Goal: Task Accomplishment & Management: Manage account settings

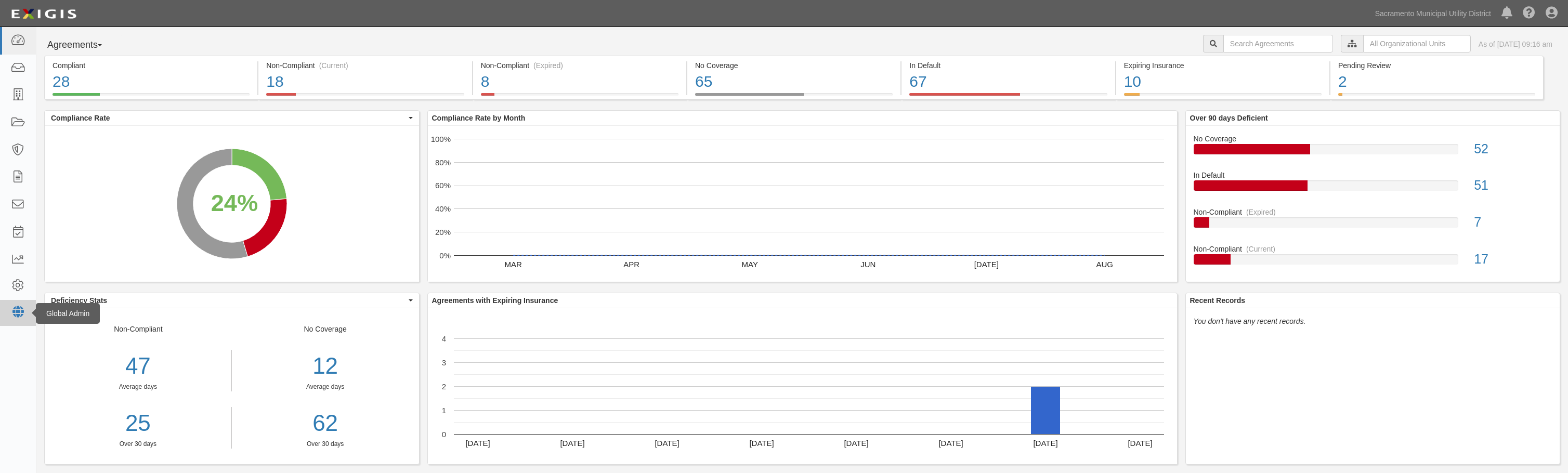
click at [20, 310] on icon at bounding box center [17, 312] width 15 height 9
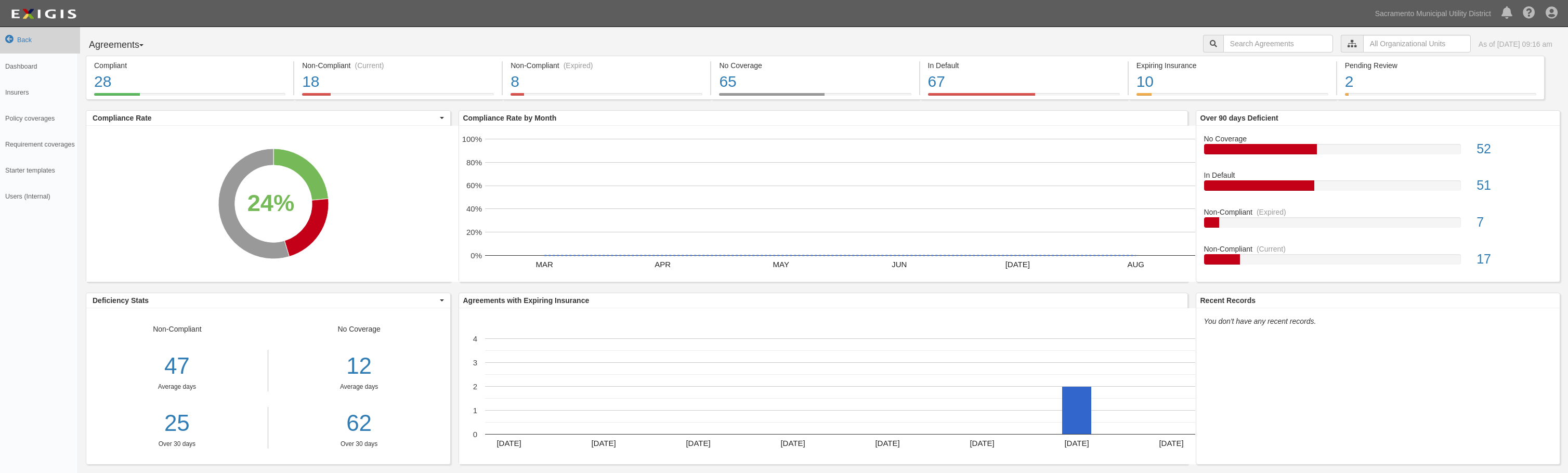
click at [26, 42] on link "Back" at bounding box center [40, 40] width 80 height 26
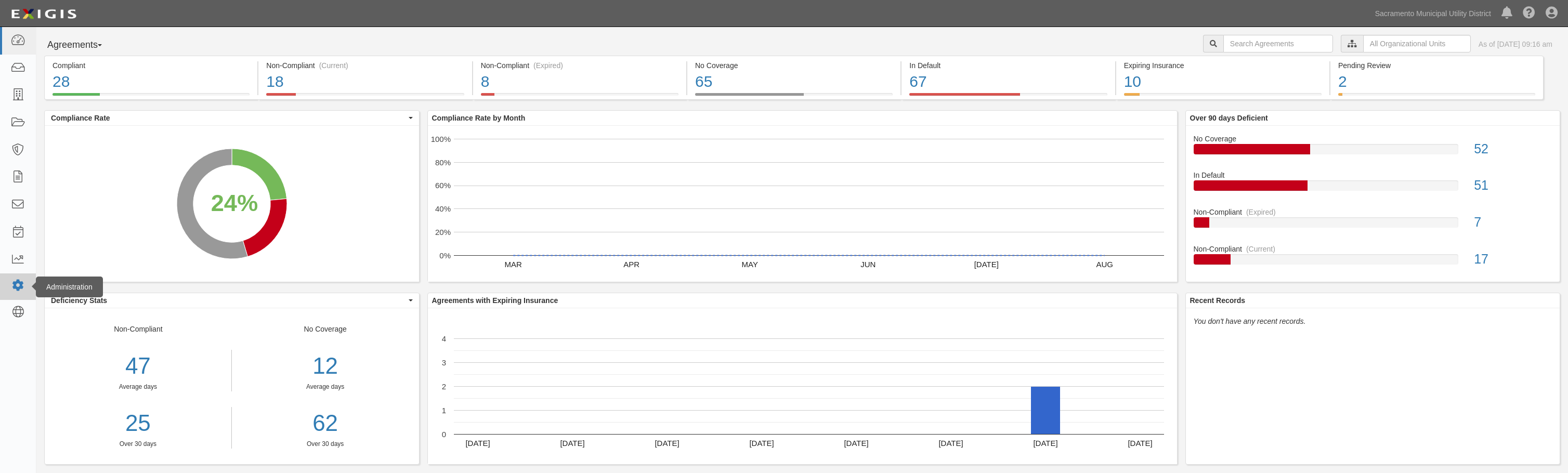
click at [15, 285] on icon at bounding box center [17, 286] width 15 height 9
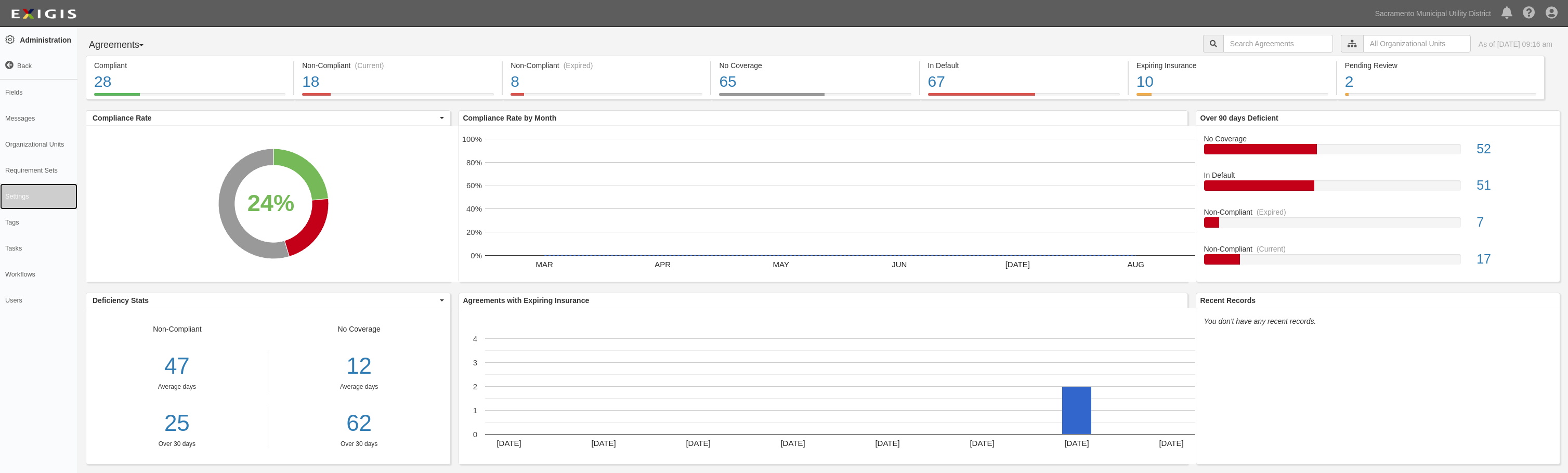
click at [26, 194] on link "Settings" at bounding box center [39, 197] width 77 height 26
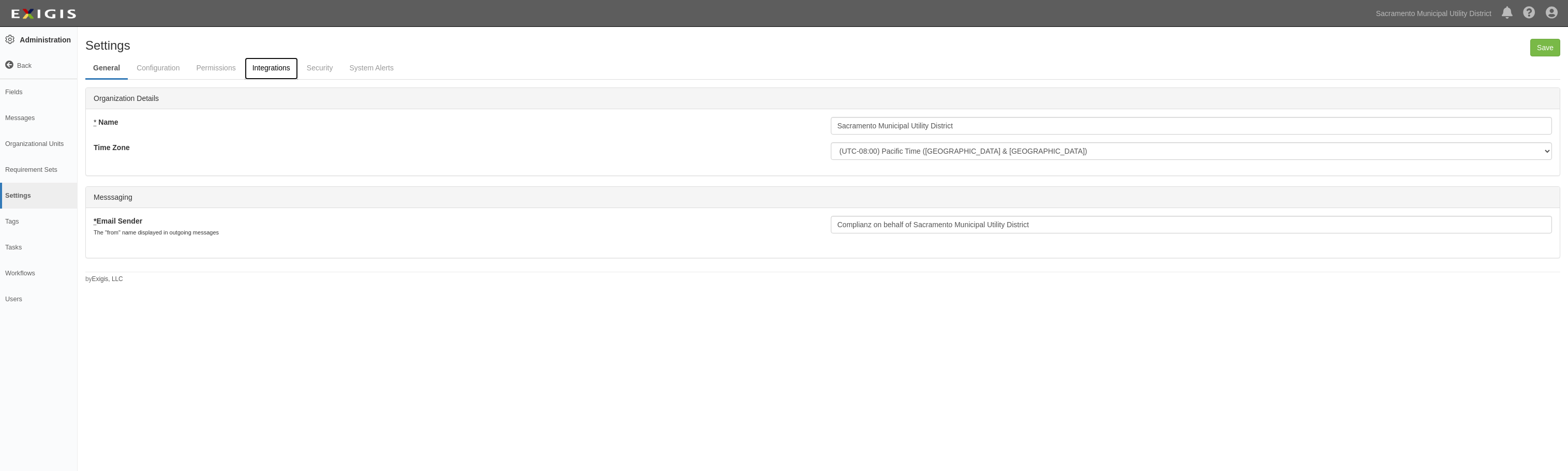
click at [287, 70] on link "Integrations" at bounding box center [271, 68] width 53 height 22
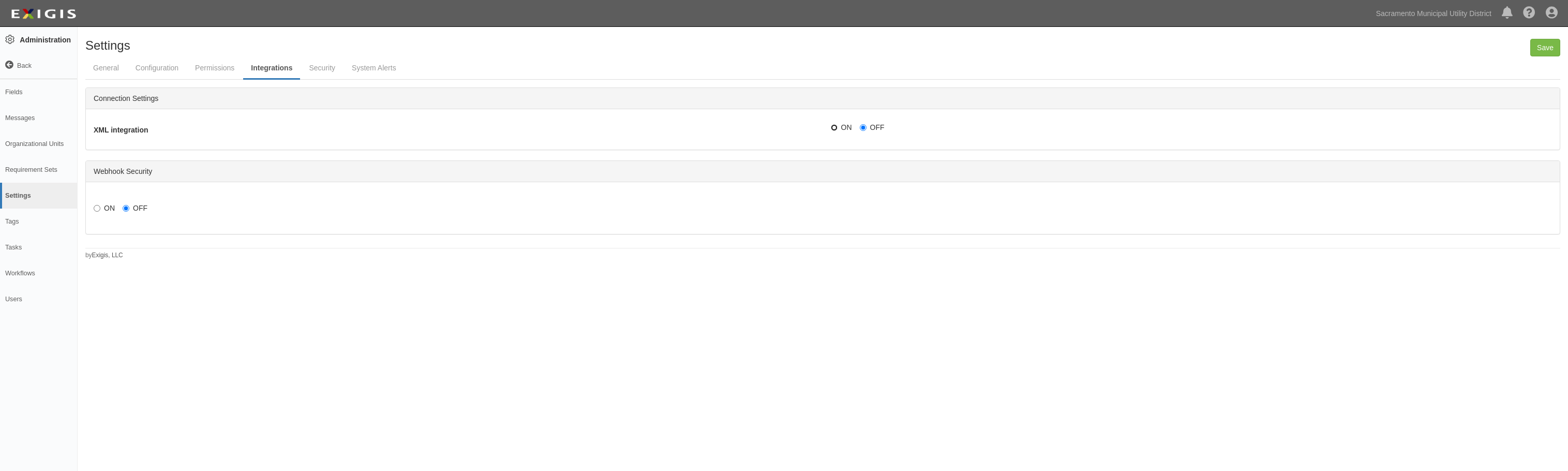
click at [833, 127] on input "ON" at bounding box center [833, 127] width 7 height 7
radio input "true"
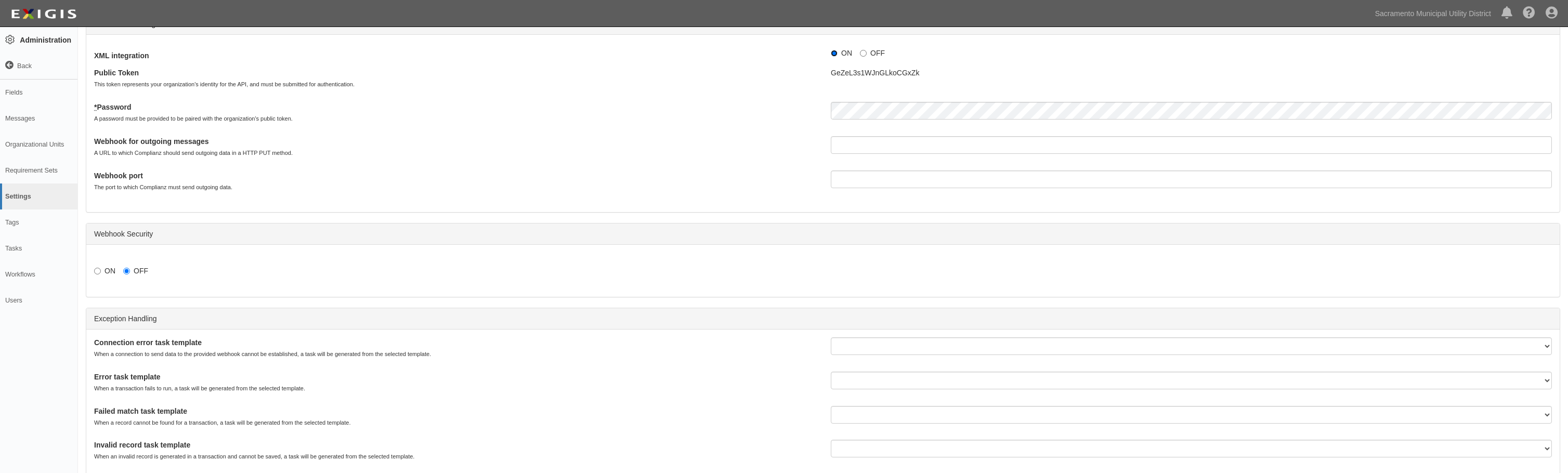
scroll to position [109, 0]
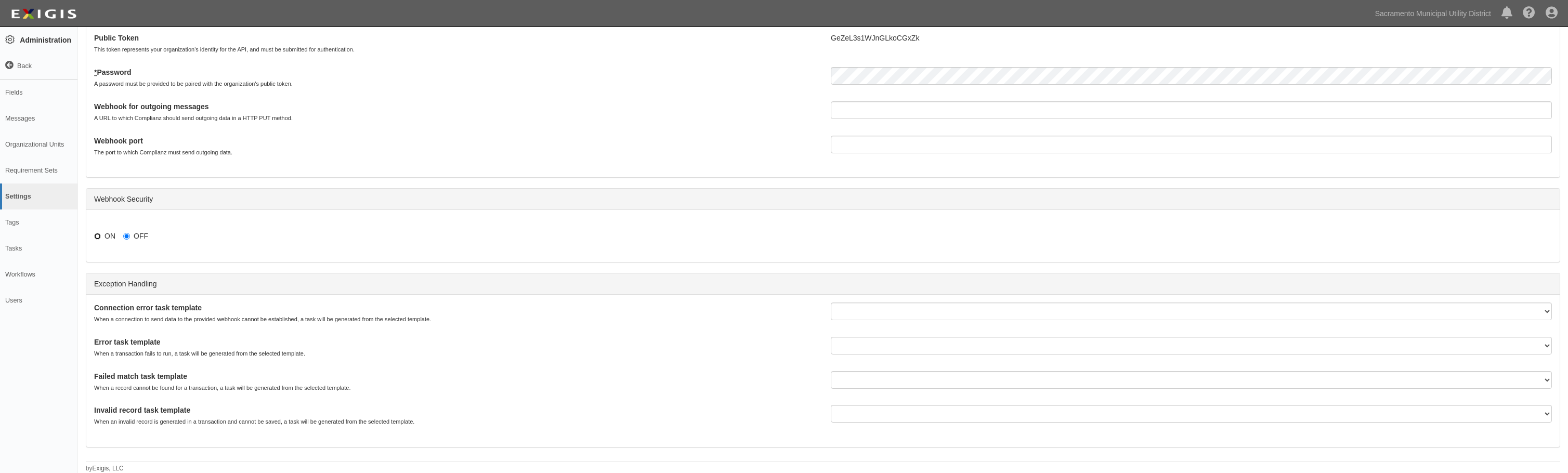
click at [96, 237] on input "ON" at bounding box center [97, 236] width 7 height 7
radio input "true"
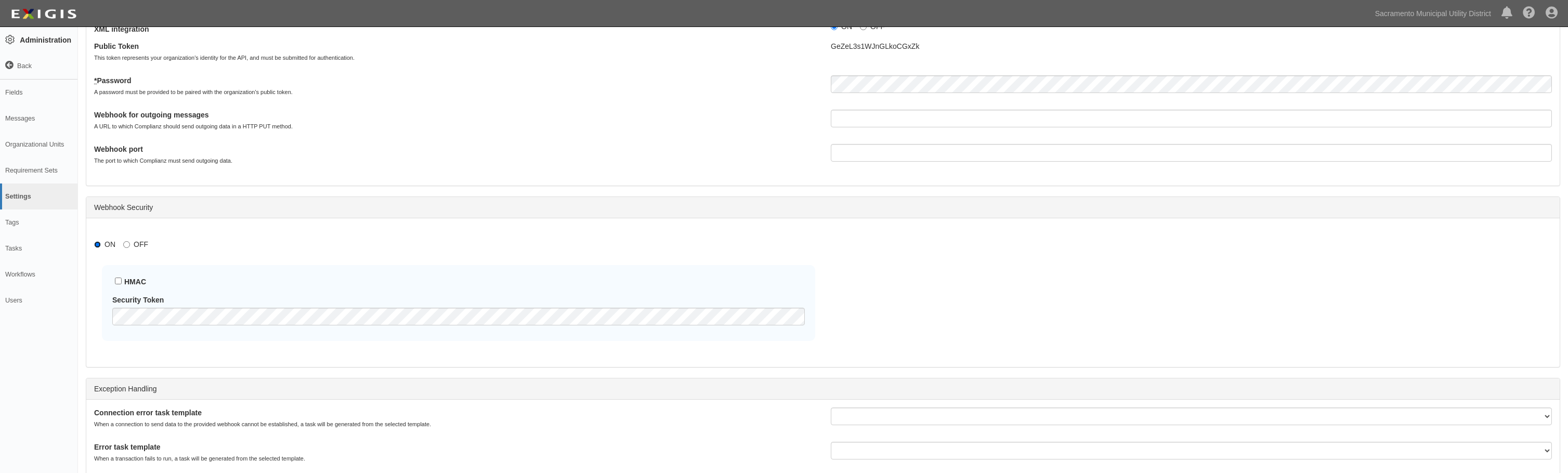
scroll to position [0, 0]
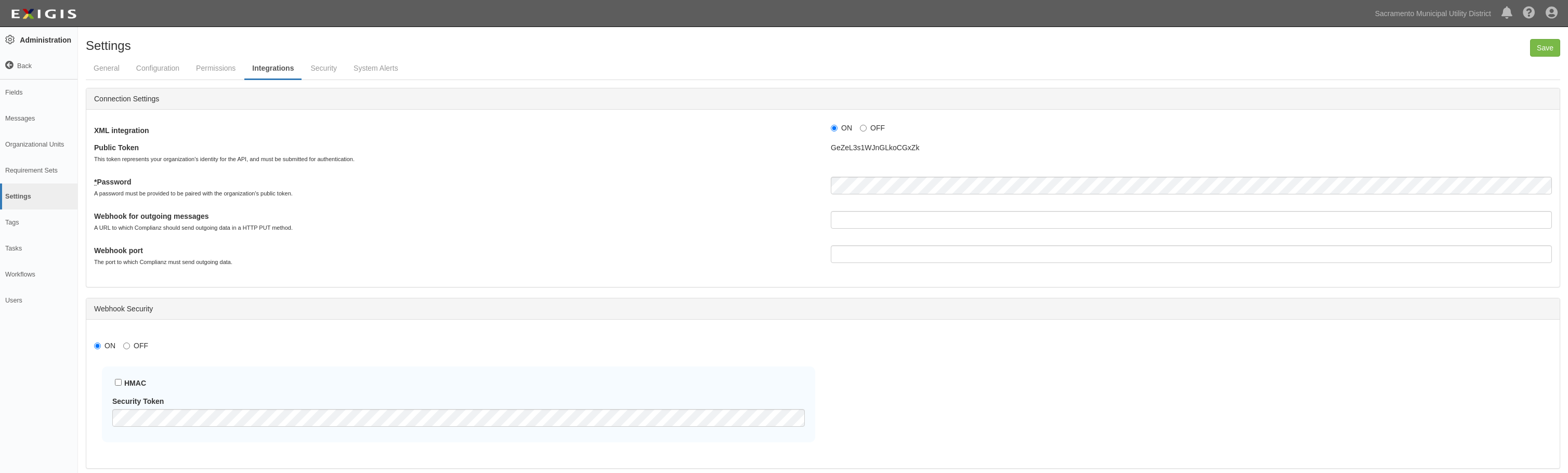
click at [131, 346] on label "OFF" at bounding box center [136, 345] width 25 height 10
click at [130, 346] on input "OFF" at bounding box center [126, 345] width 7 height 7
radio input "true"
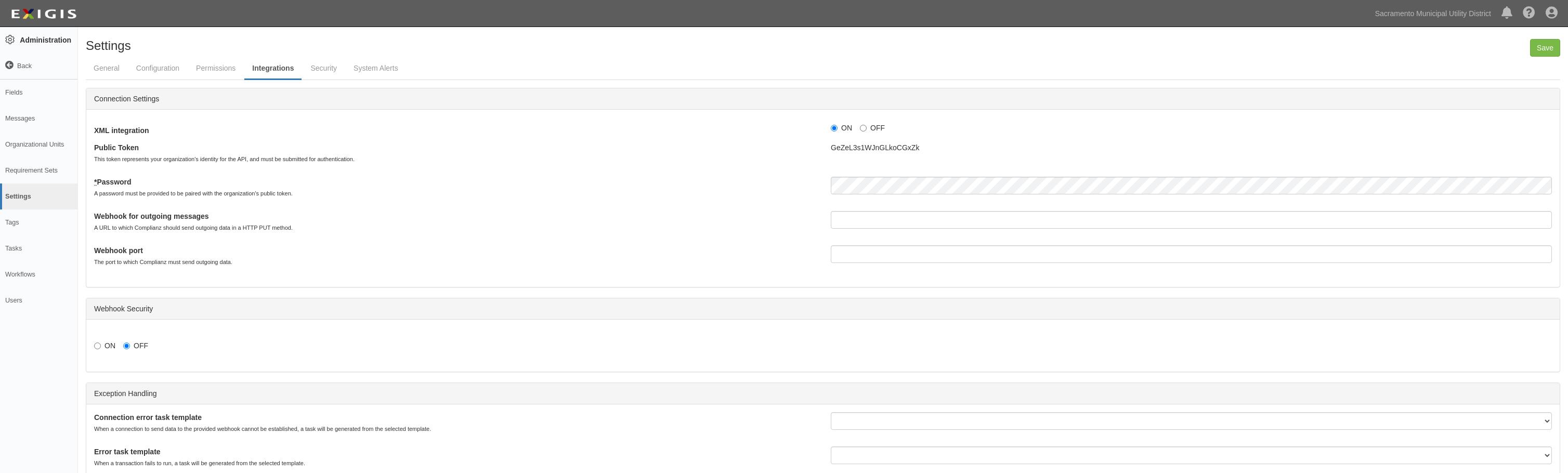
click at [1009, 155] on div "GeZeL3s1WJnGLkoCGxZk" at bounding box center [1191, 154] width 737 height 23
click at [896, 149] on div "GeZeL3s1WJnGLkoCGxZk" at bounding box center [1191, 147] width 721 height 10
copy div "GeZeL3s1WJnGLkoCGxZk"
click at [1546, 49] on input "Save" at bounding box center [1545, 47] width 30 height 17
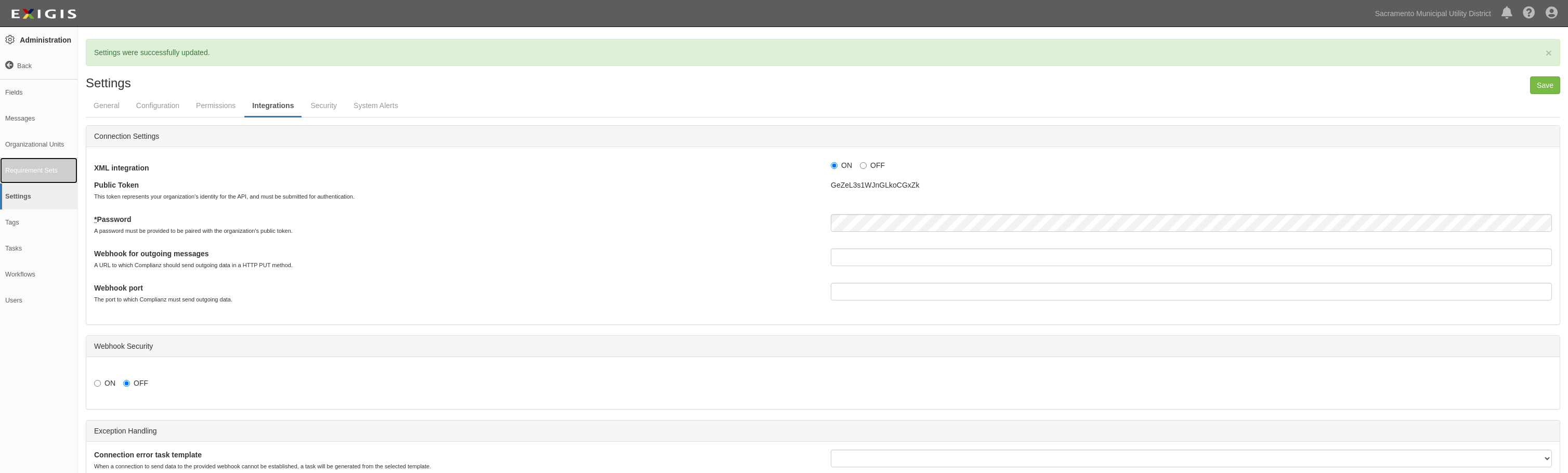
click at [40, 170] on link "Requirement Sets" at bounding box center [39, 171] width 77 height 26
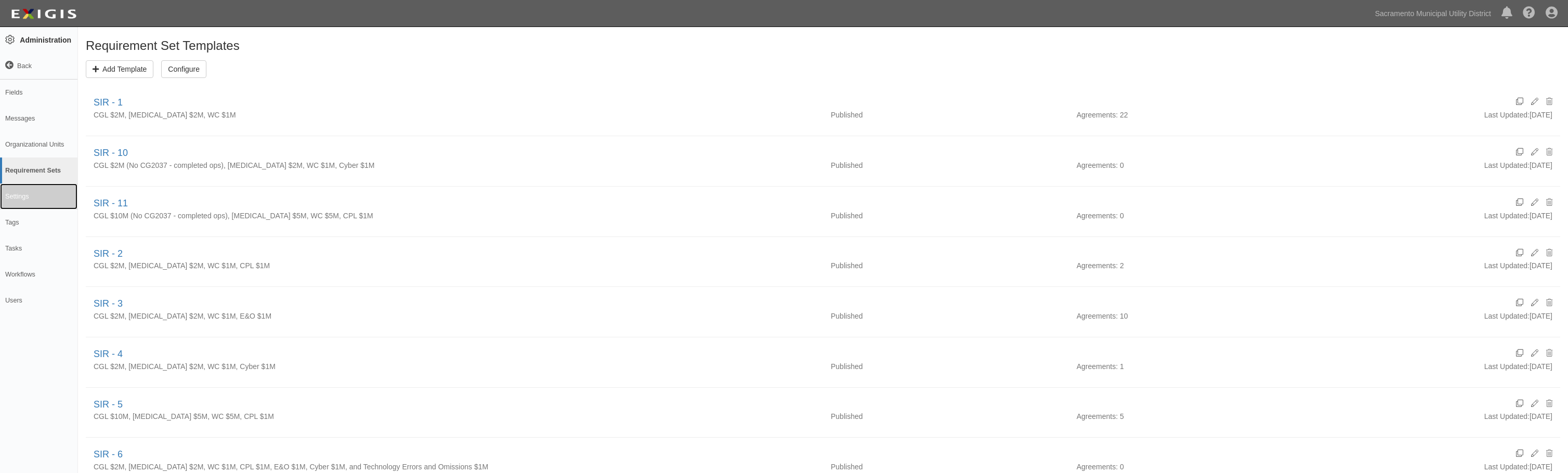
click at [27, 198] on link "Settings" at bounding box center [39, 197] width 77 height 26
